Goal: Information Seeking & Learning: Learn about a topic

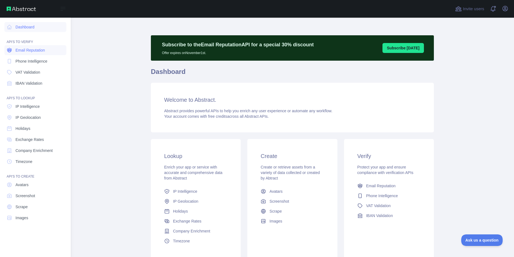
click at [35, 54] on link "Email Reputation" at bounding box center [35, 50] width 62 height 10
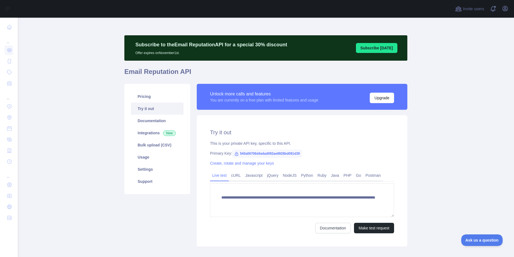
scroll to position [30, 0]
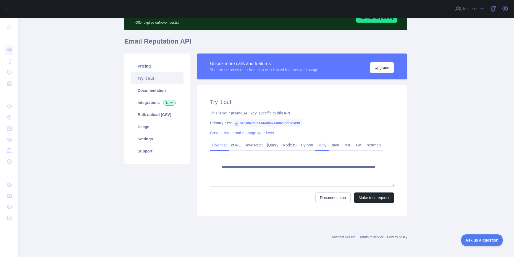
click at [324, 144] on link "Ruby" at bounding box center [322, 145] width 14 height 9
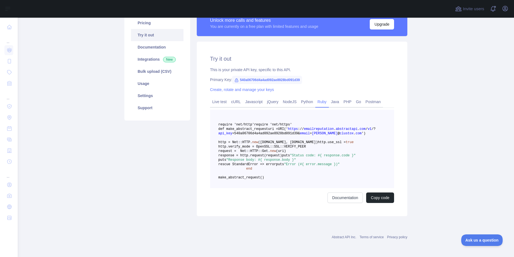
scroll to position [71, 0]
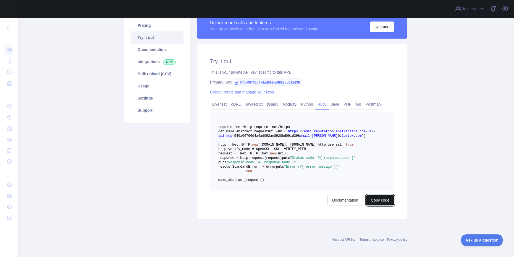
click at [378, 206] on button "Copy code" at bounding box center [380, 200] width 28 height 10
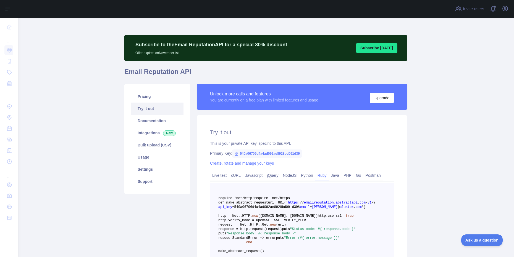
scroll to position [70, 0]
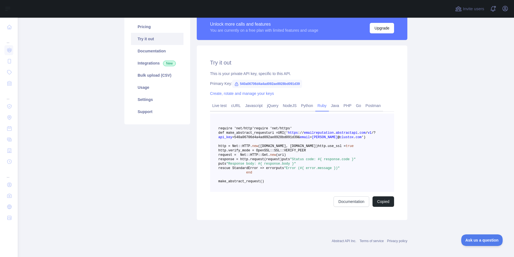
click at [217, 60] on h2 "Try it out" at bounding box center [302, 63] width 184 height 8
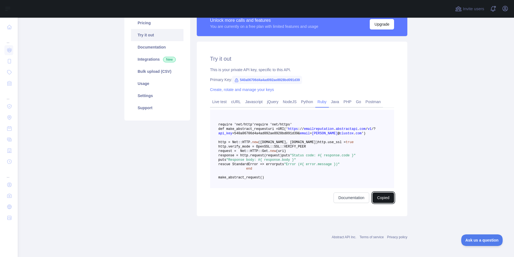
click at [387, 201] on button "Copied" at bounding box center [383, 198] width 22 height 10
click at [308, 164] on span ""Error (#{ error.message })"" at bounding box center [312, 165] width 56 height 4
click at [315, 127] on span "emailreputation" at bounding box center [319, 129] width 30 height 4
click at [366, 97] on link "Postman" at bounding box center [373, 101] width 20 height 9
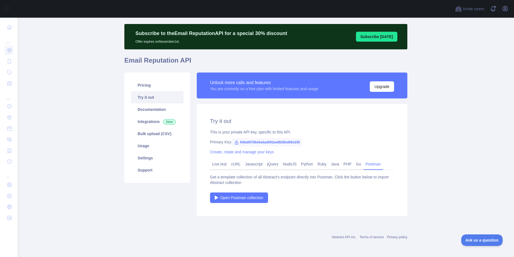
click at [266, 176] on div "Get a template collection of all Abstract's endpoint directly into Postman. Cli…" at bounding box center [302, 180] width 184 height 11
click at [251, 197] on span "Open Postman collection" at bounding box center [241, 198] width 43 height 6
click at [323, 165] on link "Ruby" at bounding box center [322, 164] width 14 height 9
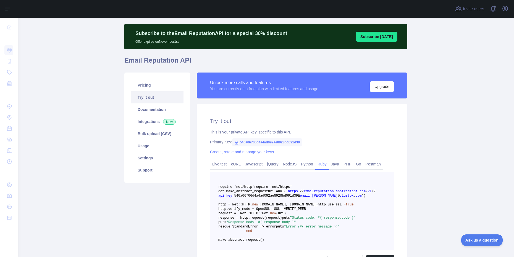
scroll to position [109, 0]
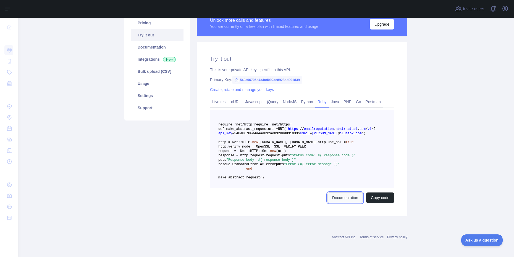
click at [345, 194] on link "Documentation" at bounding box center [344, 198] width 35 height 10
click at [218, 97] on link "Live test" at bounding box center [219, 101] width 19 height 9
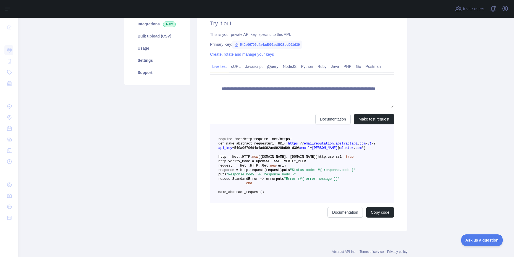
scroll to position [30, 0]
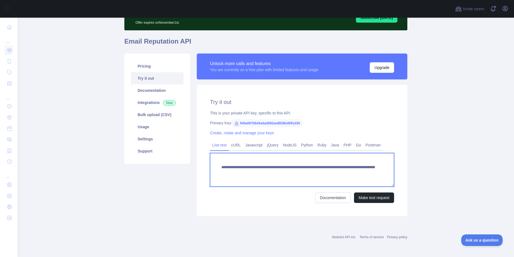
click at [276, 169] on textarea "**********" at bounding box center [302, 170] width 184 height 34
paste textarea "**********"
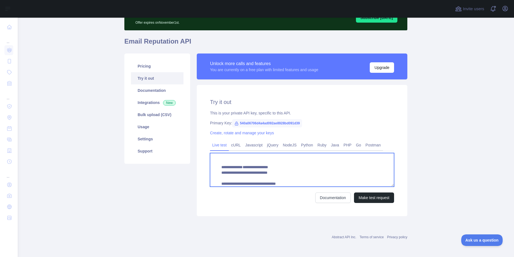
scroll to position [99, 0]
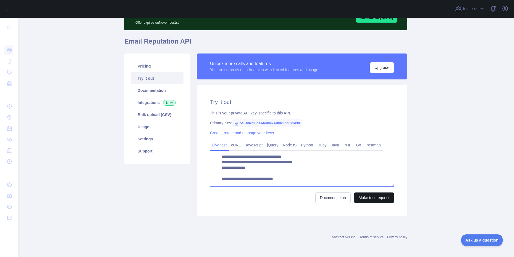
type textarea "**********"
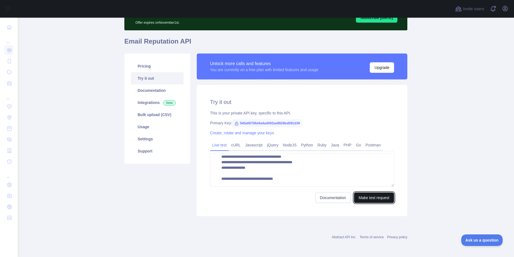
click at [365, 199] on button "Make test request" at bounding box center [374, 198] width 40 height 10
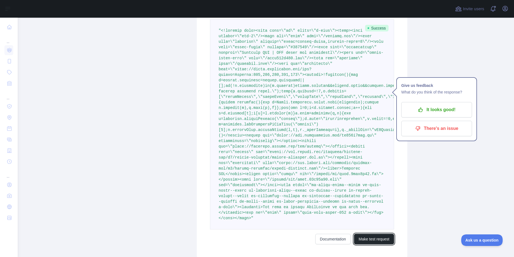
scroll to position [198, 0]
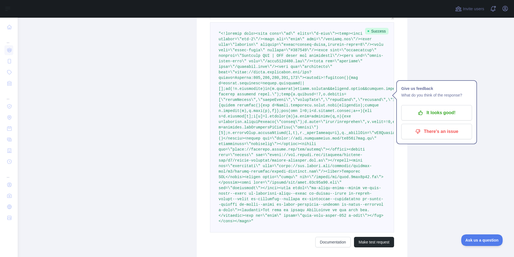
click at [401, 166] on div "**********" at bounding box center [302, 89] width 210 height 343
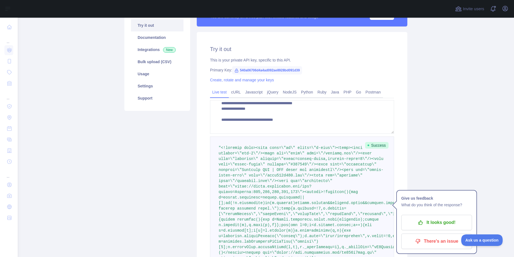
scroll to position [80, 0]
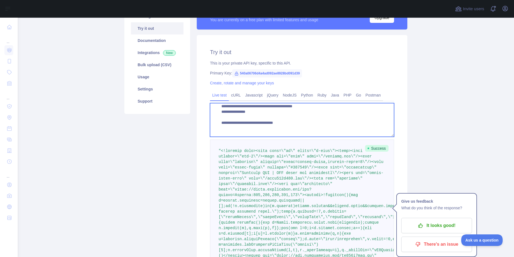
click at [279, 122] on textarea "**********" at bounding box center [302, 120] width 184 height 34
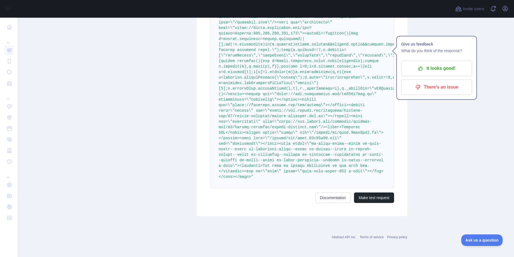
scroll to position [66, 0]
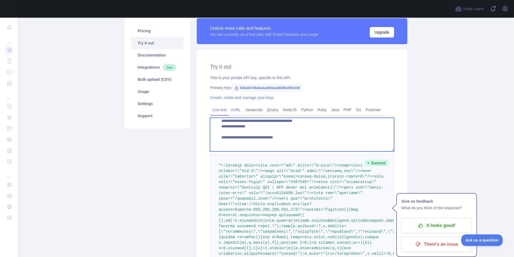
click at [285, 127] on textarea "**********" at bounding box center [302, 135] width 184 height 34
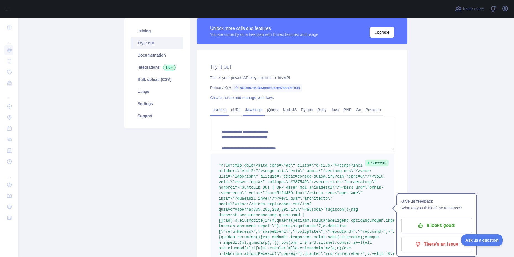
click at [247, 108] on link "Javascript" at bounding box center [254, 109] width 22 height 9
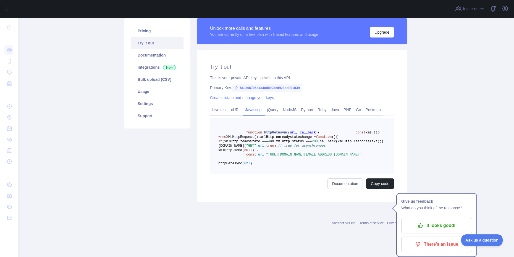
click at [302, 139] on span "xmlHttp.onreadystatechange =" at bounding box center [288, 137] width 56 height 4
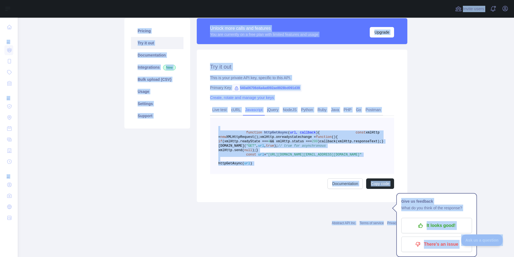
click at [302, 139] on span "xmlHttp.onreadystatechange =" at bounding box center [288, 137] width 56 height 4
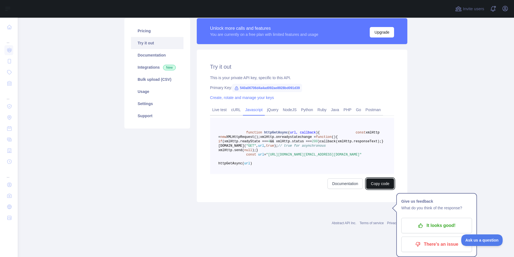
click at [372, 189] on button "Copy code" at bounding box center [380, 184] width 28 height 10
click at [220, 110] on link "Live test" at bounding box center [219, 109] width 19 height 9
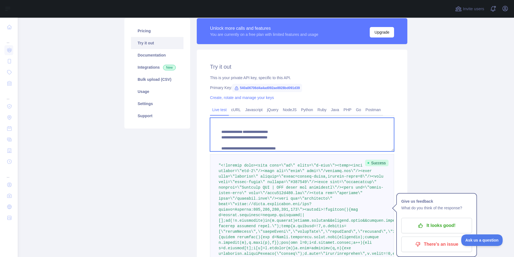
click at [251, 148] on textarea "**********" at bounding box center [302, 135] width 184 height 34
paste textarea "**********"
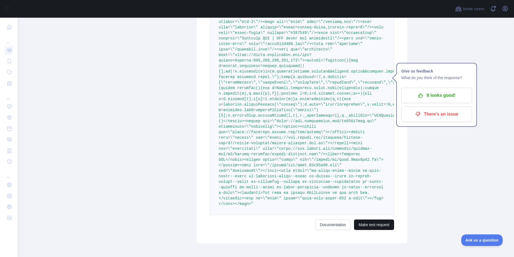
type textarea "**********"
click at [368, 227] on button "Make test request" at bounding box center [374, 225] width 40 height 10
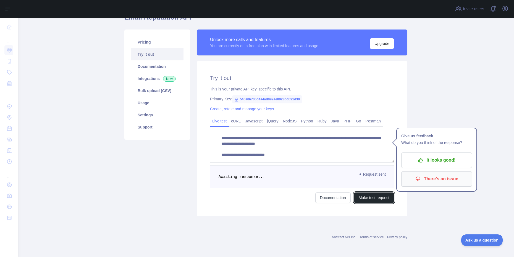
scroll to position [215, 0]
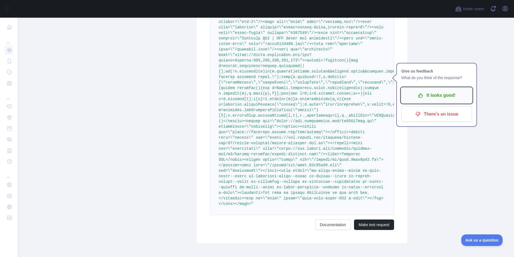
click at [438, 101] on button "It looks good!" at bounding box center [436, 95] width 71 height 15
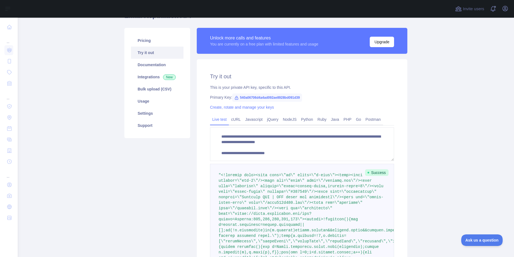
scroll to position [0, 0]
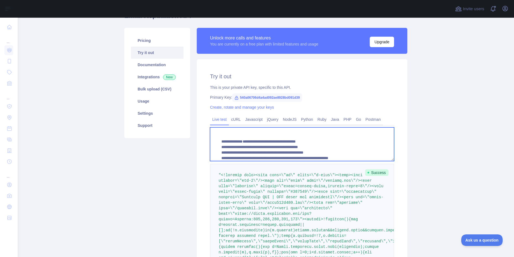
click at [247, 142] on textarea "**********" at bounding box center [302, 145] width 184 height 34
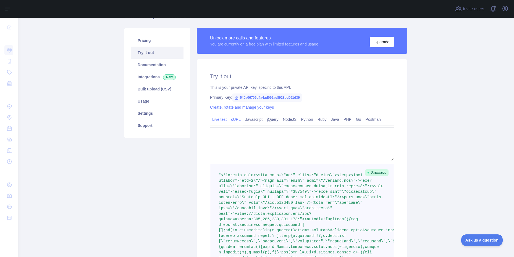
click at [232, 117] on link "cURL" at bounding box center [236, 119] width 14 height 9
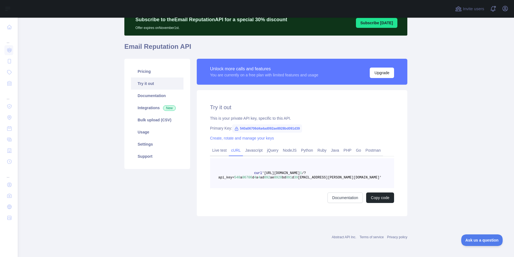
scroll to position [25, 0]
click at [246, 153] on link "Javascript" at bounding box center [254, 150] width 22 height 9
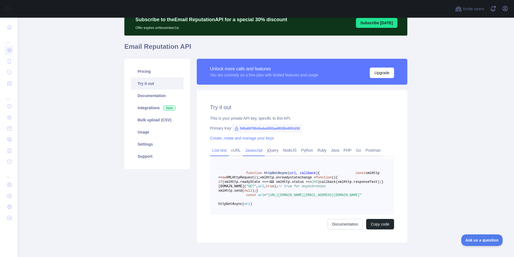
click at [213, 152] on link "Live test" at bounding box center [219, 150] width 19 height 9
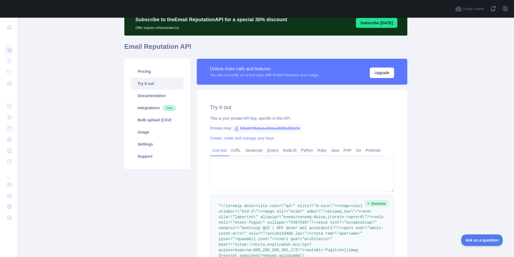
scroll to position [110, 0]
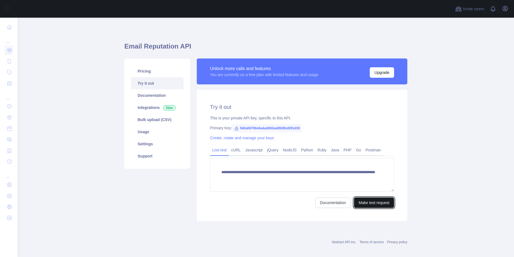
click at [373, 207] on button "Make test request" at bounding box center [374, 203] width 40 height 10
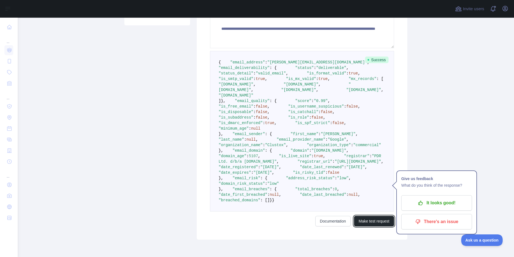
scroll to position [83, 0]
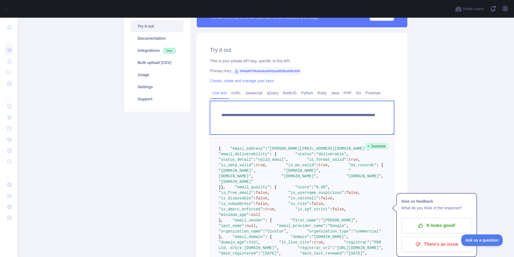
click at [281, 118] on textarea "**********" at bounding box center [302, 118] width 184 height 34
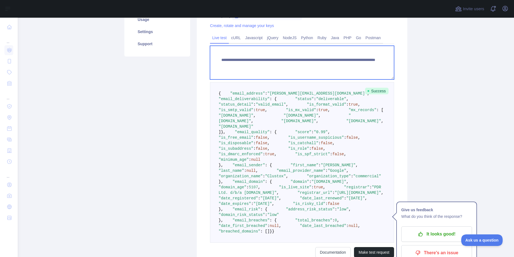
scroll to position [191, 0]
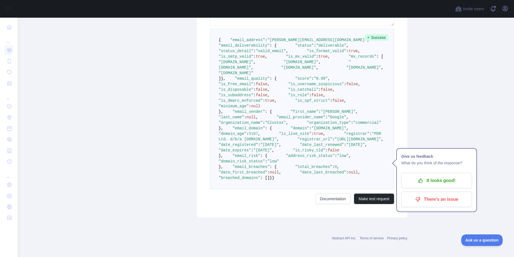
click at [349, 59] on span ""mx_records"" at bounding box center [363, 56] width 28 height 4
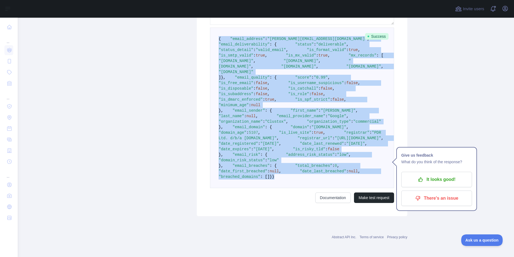
scroll to position [369, 0]
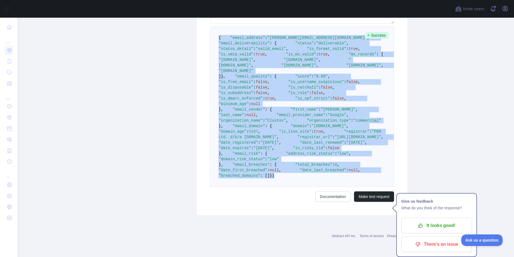
drag, startPoint x: 214, startPoint y: 154, endPoint x: 255, endPoint y: 181, distance: 48.4
click at [255, 181] on pre "{ "email_address" : "abdullah@clustox.com" , "email_deliverability" : { "status…" at bounding box center [302, 107] width 184 height 161
copy code "{ "email_address" : "abdullah@clustox.com" , "email_deliverability" : { "status…"
click at [344, 86] on pre "{ "email_address" : "abdullah@clustox.com" , "email_deliverability" : { "status…" at bounding box center [302, 107] width 184 height 161
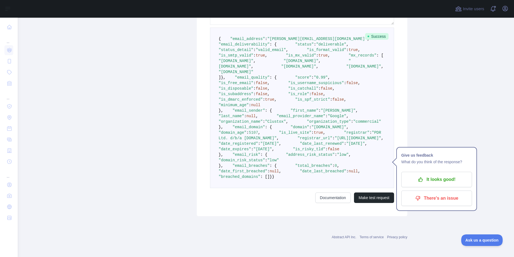
scroll to position [183, 0]
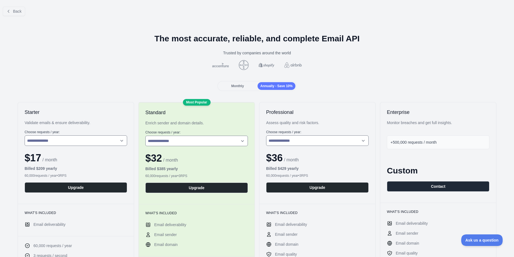
scroll to position [81, 0]
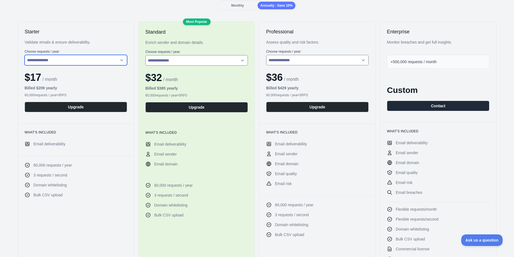
click at [76, 60] on select "**********" at bounding box center [76, 60] width 102 height 10
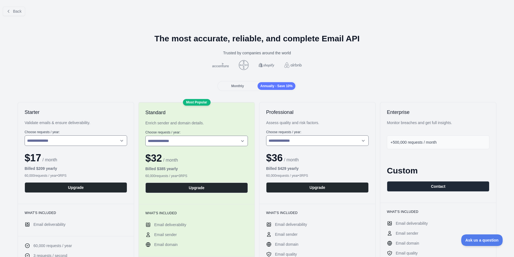
click at [233, 84] on span "Monthly" at bounding box center [237, 86] width 13 height 4
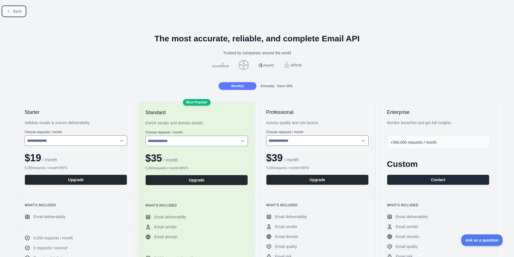
click at [15, 14] on button "Back" at bounding box center [14, 11] width 22 height 9
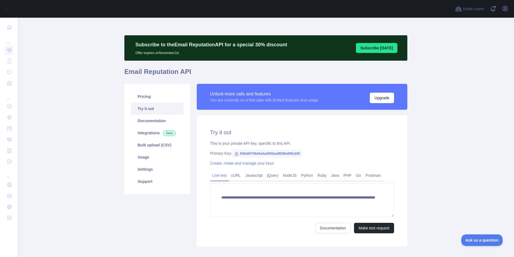
scroll to position [30, 0]
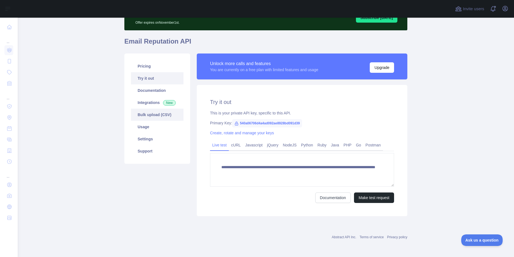
click at [155, 118] on link "Bulk upload (CSV)" at bounding box center [157, 115] width 52 height 12
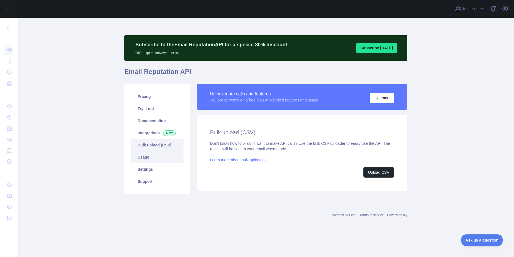
click at [148, 162] on link "Usage" at bounding box center [157, 157] width 52 height 12
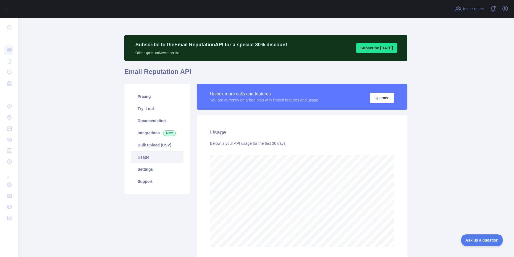
scroll to position [240, 492]
click at [143, 170] on link "Settings" at bounding box center [157, 169] width 52 height 12
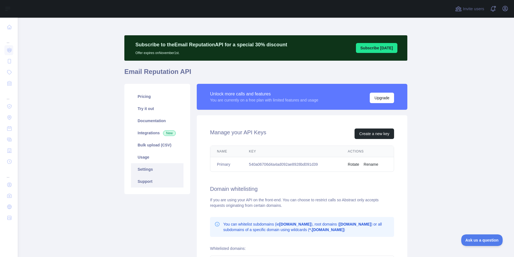
click at [149, 184] on link "Support" at bounding box center [157, 182] width 52 height 12
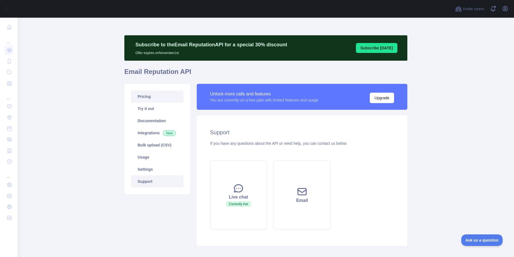
click at [146, 94] on link "Pricing" at bounding box center [157, 97] width 52 height 12
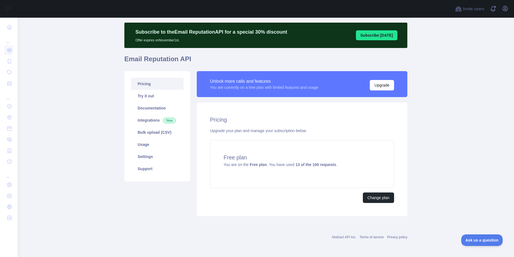
scroll to position [13, 0]
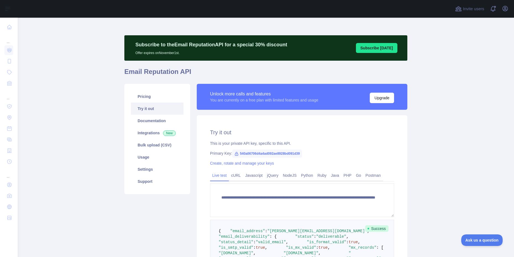
scroll to position [183, 0]
